Goal: Book appointment/travel/reservation

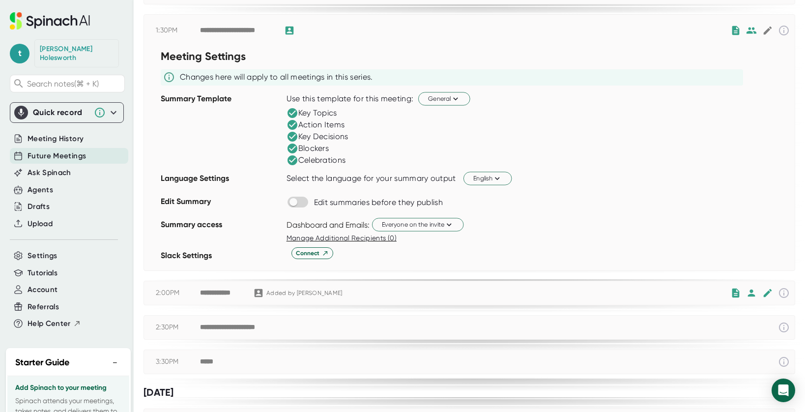
scroll to position [196, 0]
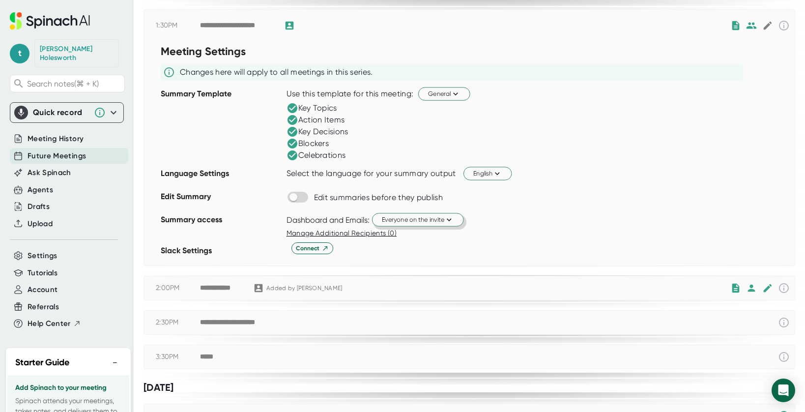
click at [388, 219] on span "Everyone on the invite" at bounding box center [418, 219] width 72 height 9
click at [484, 223] on div at bounding box center [402, 206] width 805 height 412
click at [452, 221] on icon at bounding box center [448, 219] width 9 height 9
click at [482, 227] on div at bounding box center [402, 206] width 805 height 412
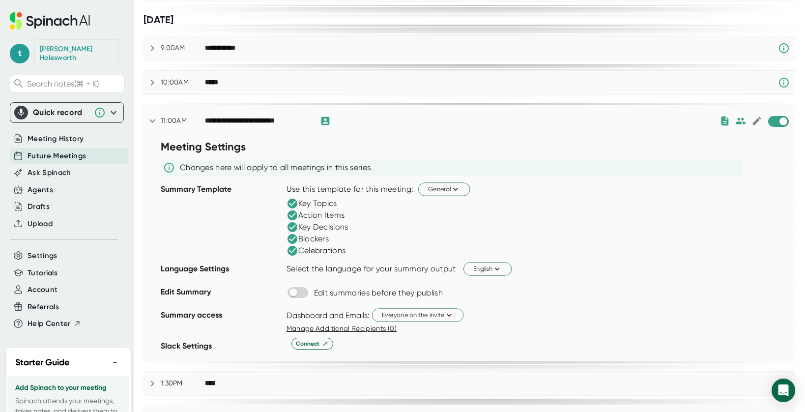
scroll to position [690, 0]
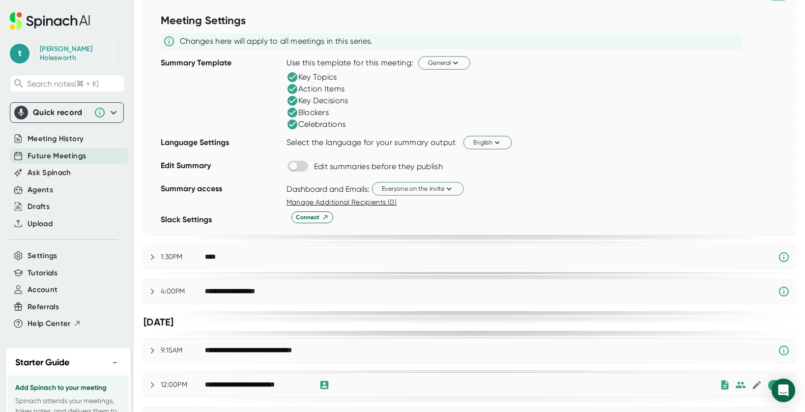
click at [156, 260] on icon at bounding box center [152, 257] width 12 height 12
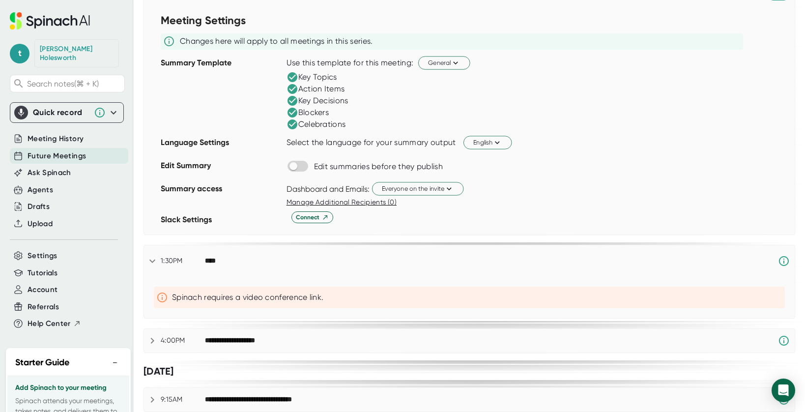
click at [154, 259] on icon at bounding box center [152, 261] width 12 height 12
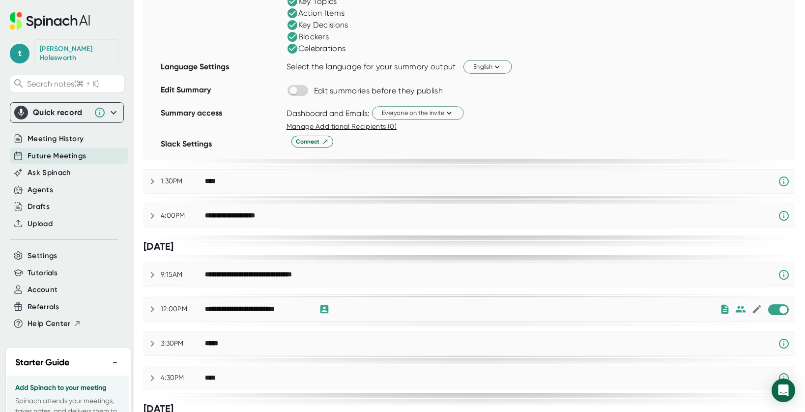
scroll to position [810, 0]
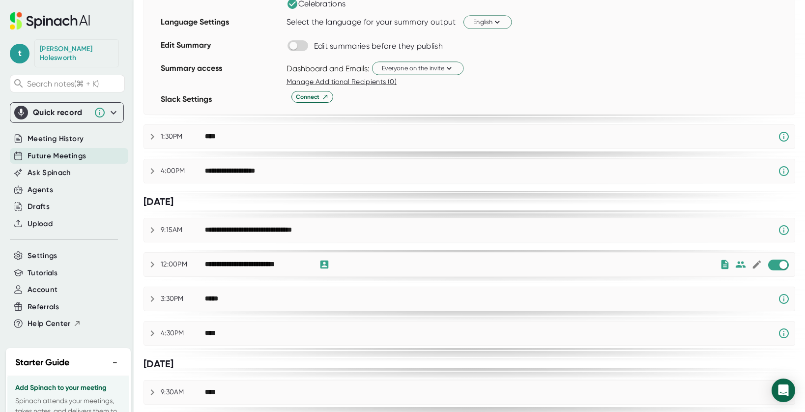
click at [645, 270] on div "**********" at bounding box center [469, 264] width 650 height 24
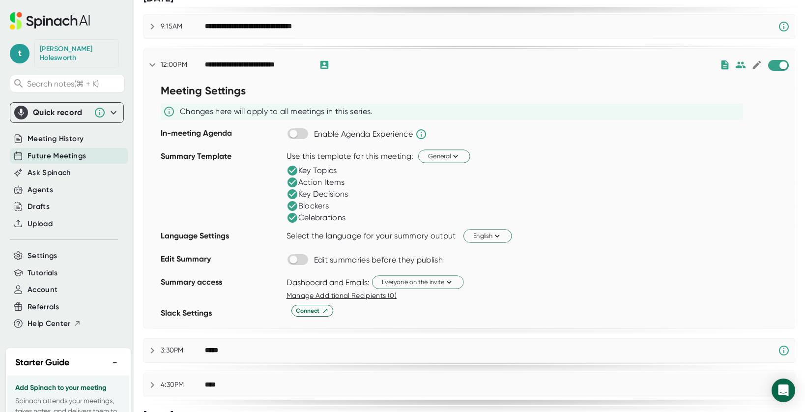
scroll to position [1018, 0]
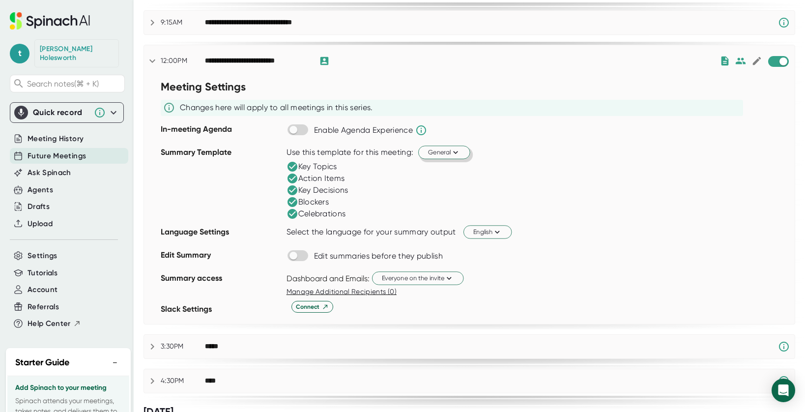
click at [462, 155] on button "General" at bounding box center [444, 151] width 52 height 13
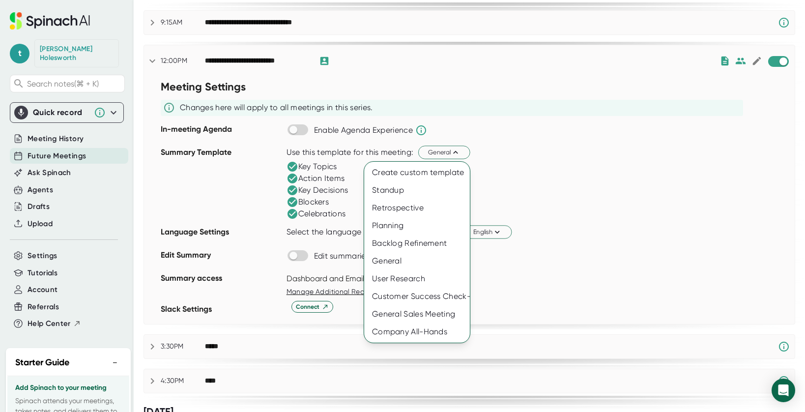
click at [528, 201] on div at bounding box center [402, 206] width 805 height 412
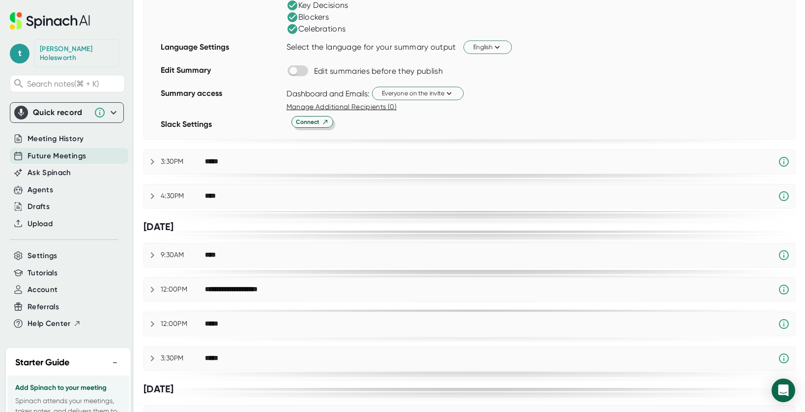
scroll to position [1257, 0]
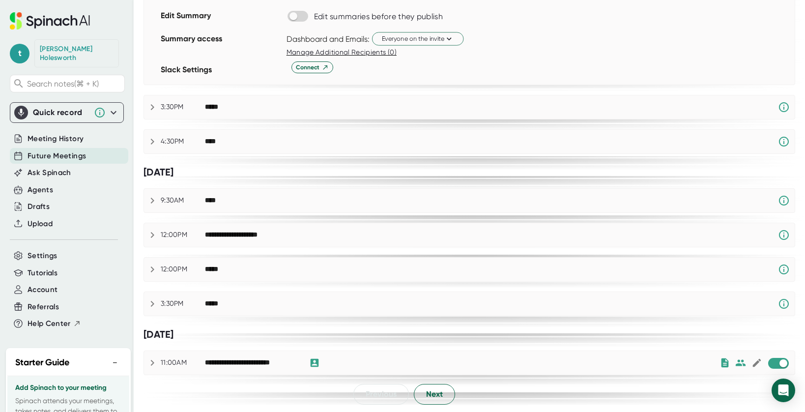
click at [276, 364] on div "**********" at bounding box center [252, 362] width 94 height 9
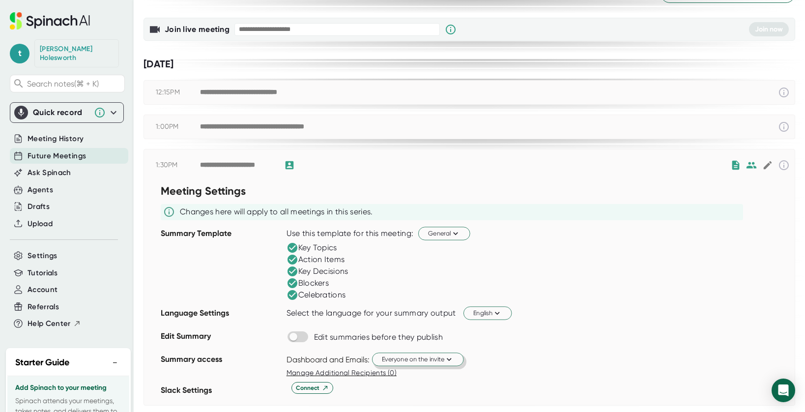
scroll to position [0, 0]
